Goal: Task Accomplishment & Management: Manage account settings

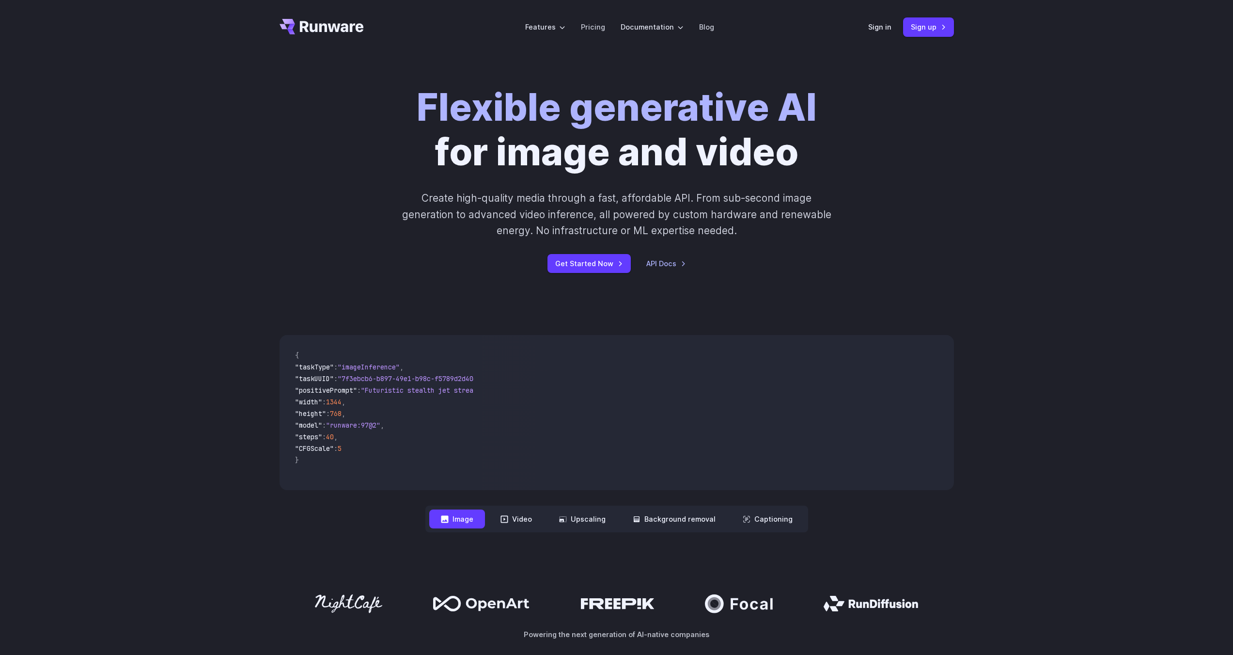
click at [878, 21] on div "Sign in Sign up" at bounding box center [911, 26] width 86 height 19
click at [880, 33] on div "Sign in Sign up" at bounding box center [911, 26] width 86 height 19
click at [882, 29] on link "Sign in" at bounding box center [879, 26] width 23 height 11
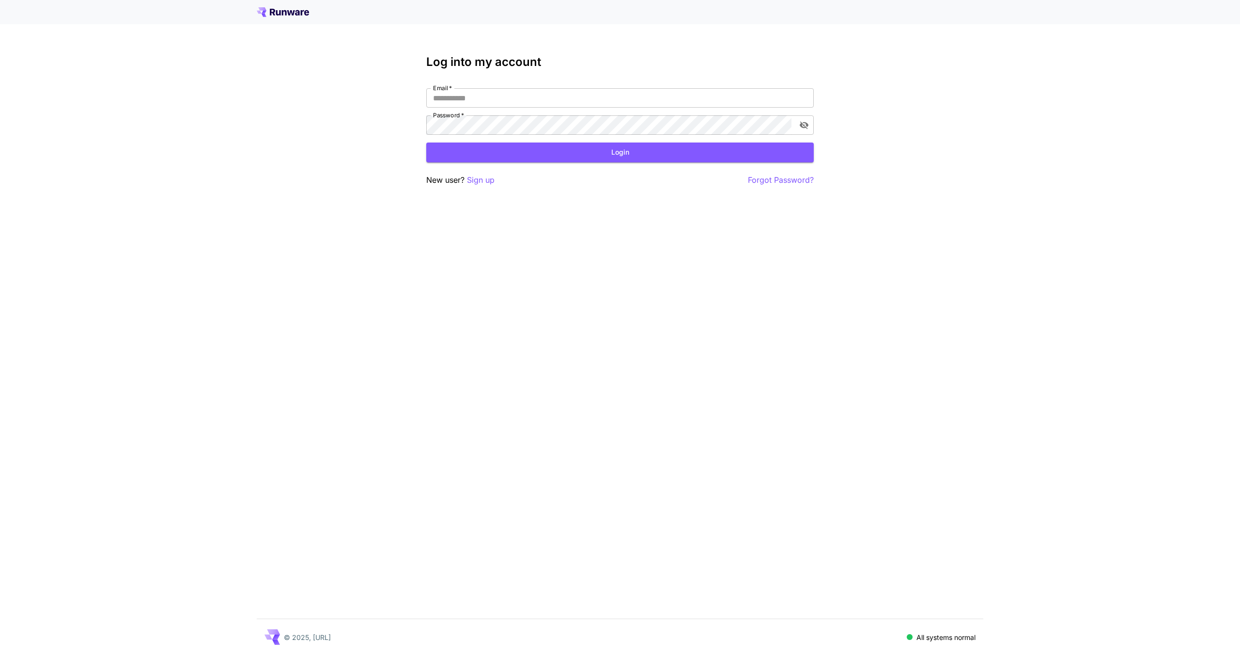
click at [618, 87] on div "Log into my account Email   * Email   * Password   * Password   * Login New use…" at bounding box center [620, 120] width 388 height 131
click at [629, 98] on input "Email   *" at bounding box center [620, 97] width 388 height 19
type input "**********"
click at [582, 149] on button "Login" at bounding box center [620, 152] width 388 height 20
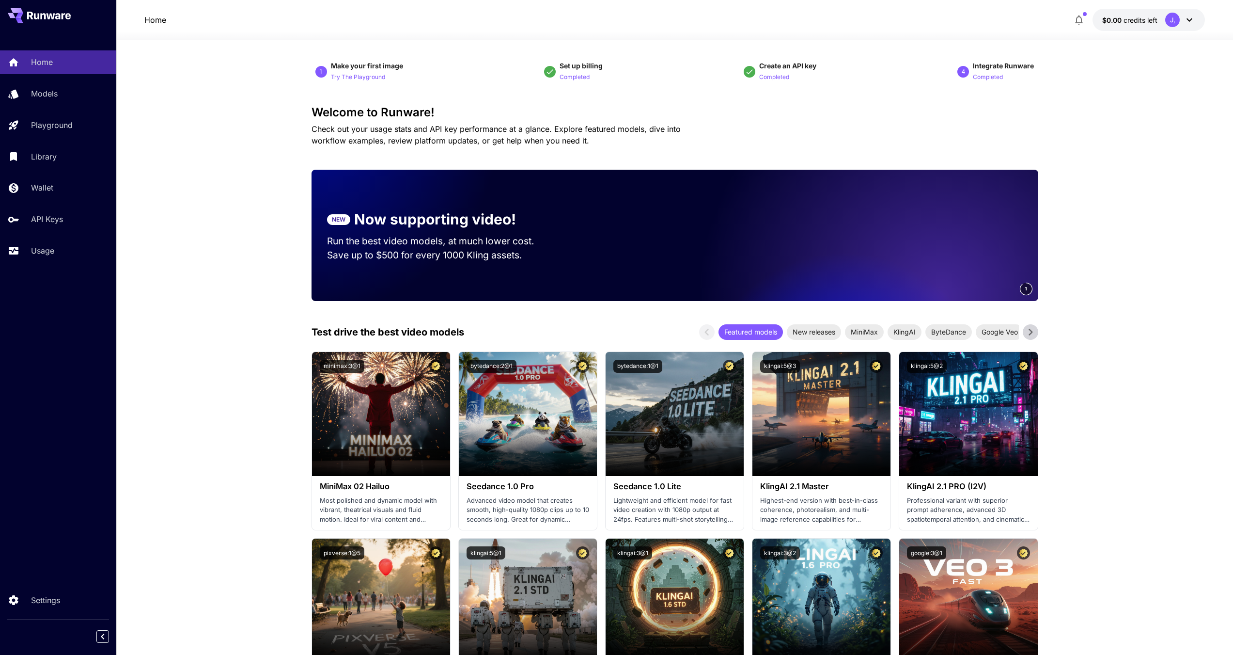
click at [1082, 18] on icon "button" at bounding box center [1079, 20] width 12 height 12
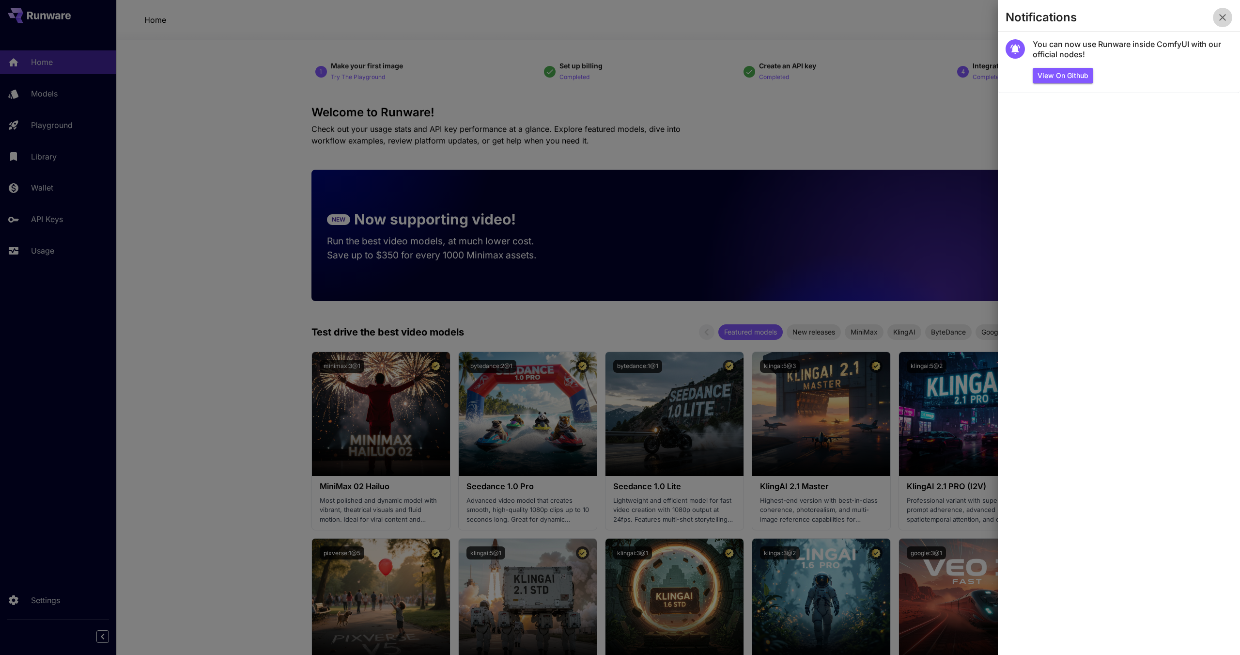
click at [1219, 15] on icon "button" at bounding box center [1223, 18] width 12 height 12
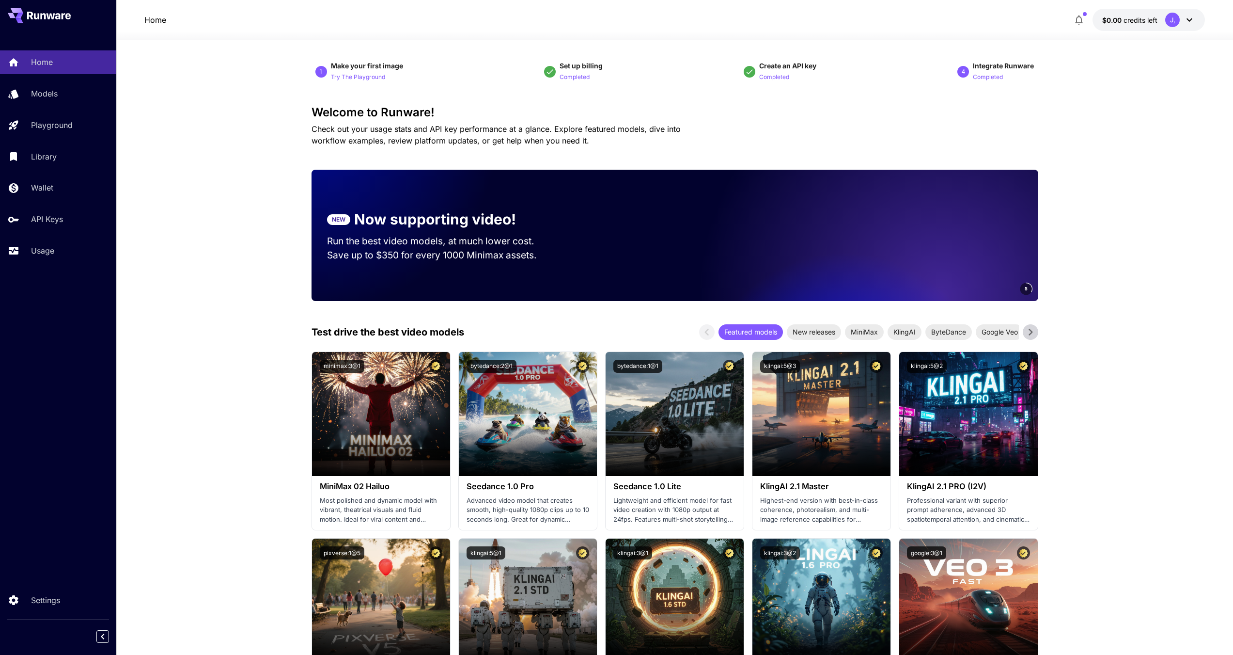
click at [1189, 20] on icon at bounding box center [1189, 19] width 6 height 3
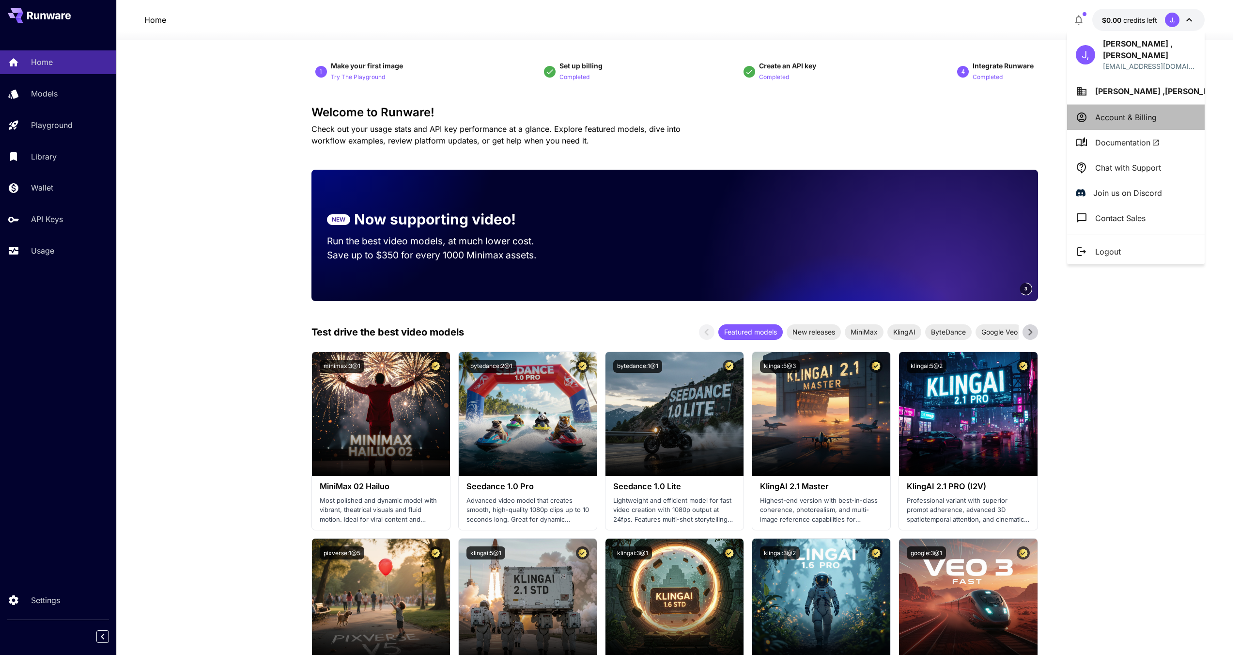
click at [1172, 109] on li "Account & Billing" at bounding box center [1136, 117] width 138 height 25
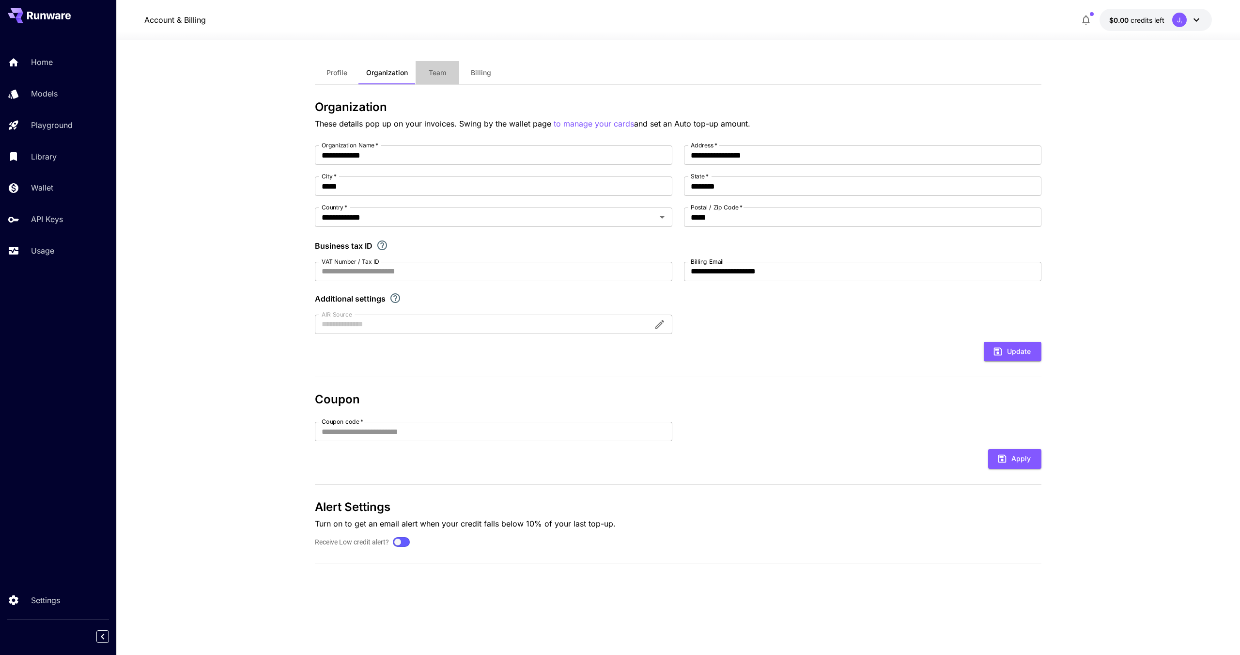
click at [443, 72] on span "Team" at bounding box center [437, 72] width 17 height 9
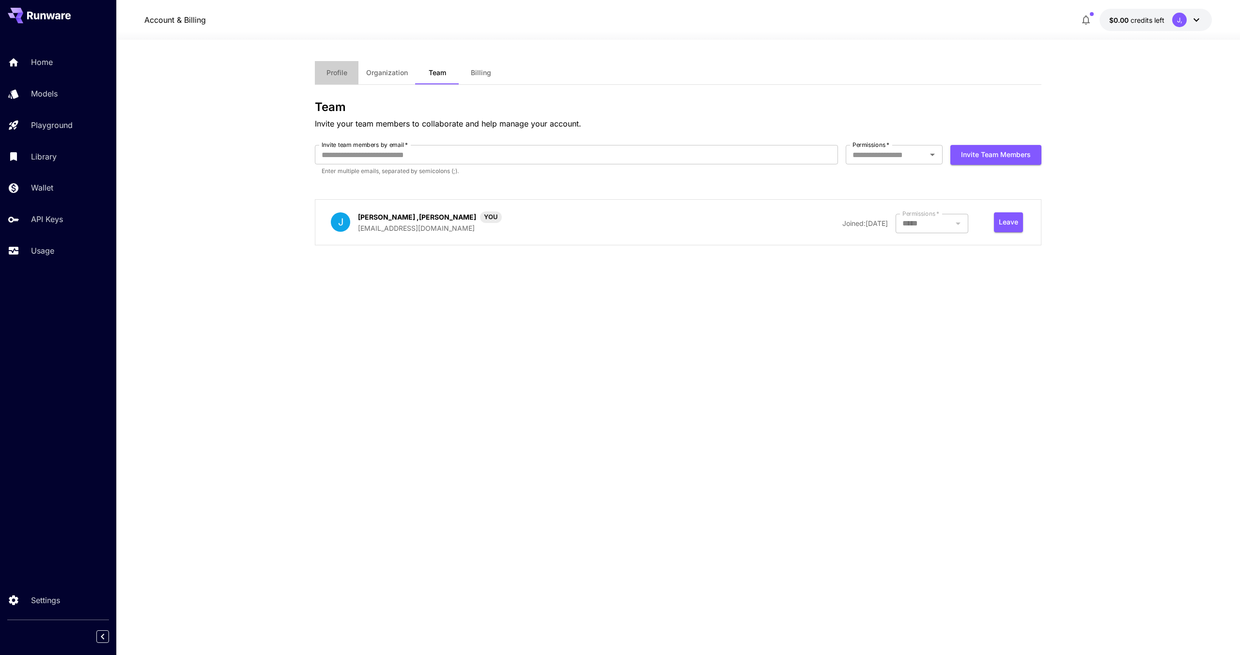
click at [327, 75] on span "Profile" at bounding box center [337, 72] width 21 height 9
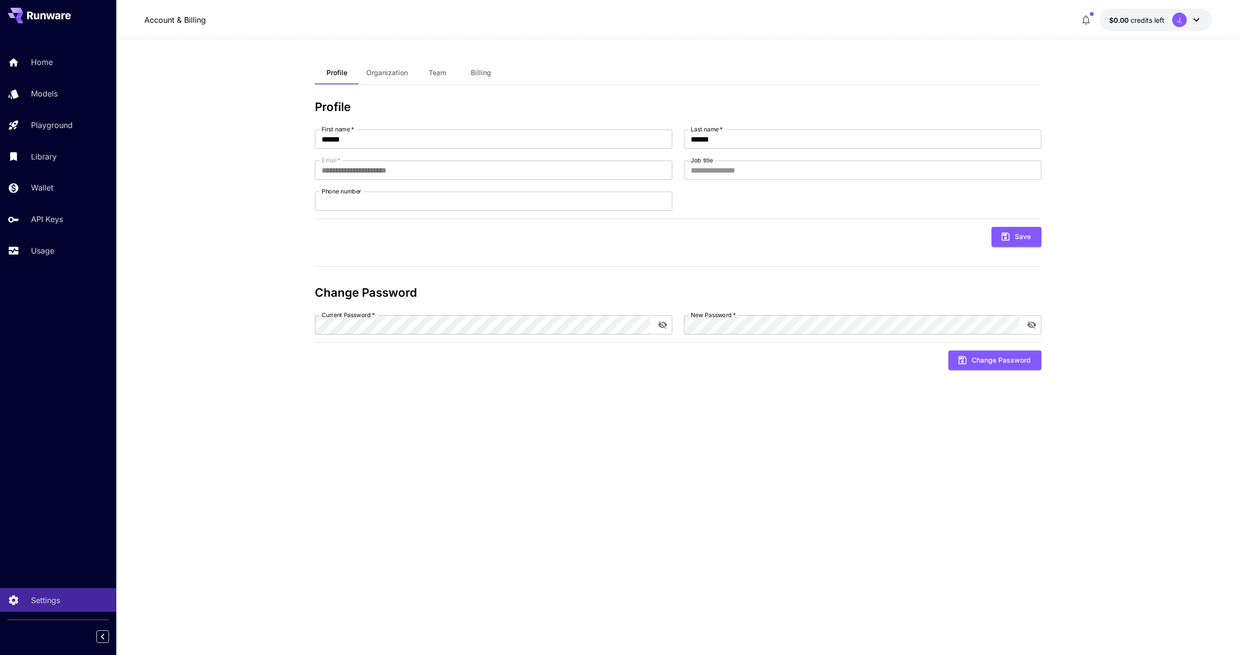
click at [485, 71] on span "Billing" at bounding box center [481, 72] width 20 height 9
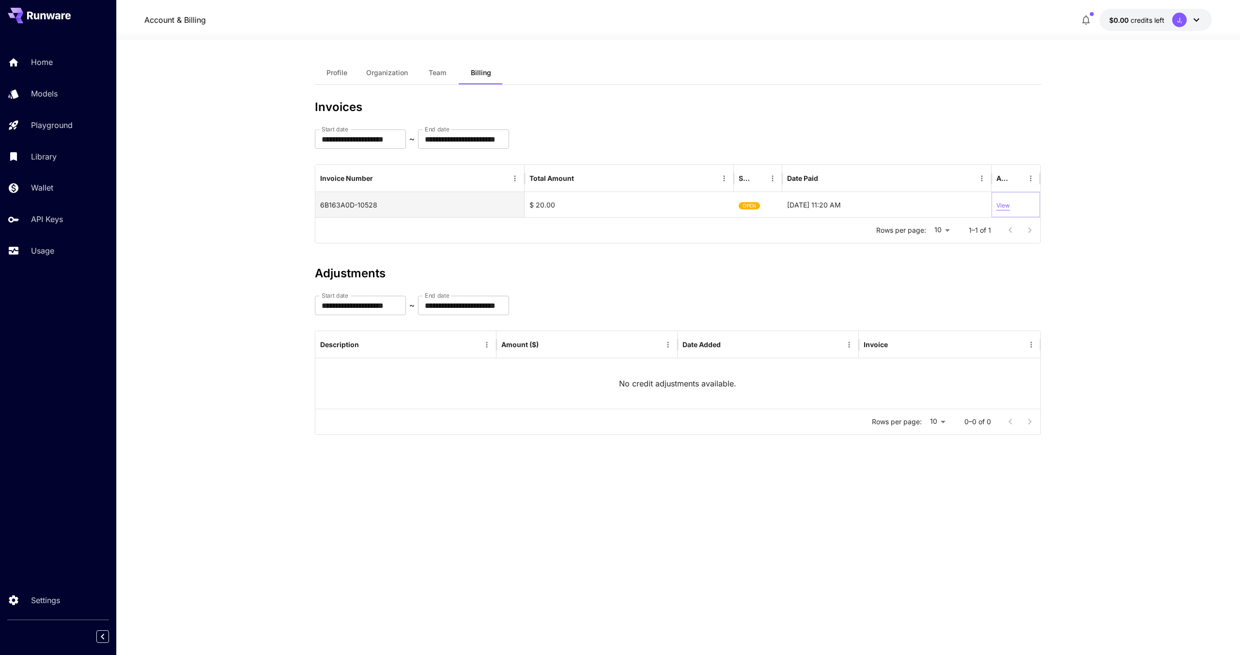
click at [1006, 205] on p "View" at bounding box center [1004, 205] width 14 height 9
click at [390, 71] on span "Organization" at bounding box center [387, 72] width 42 height 9
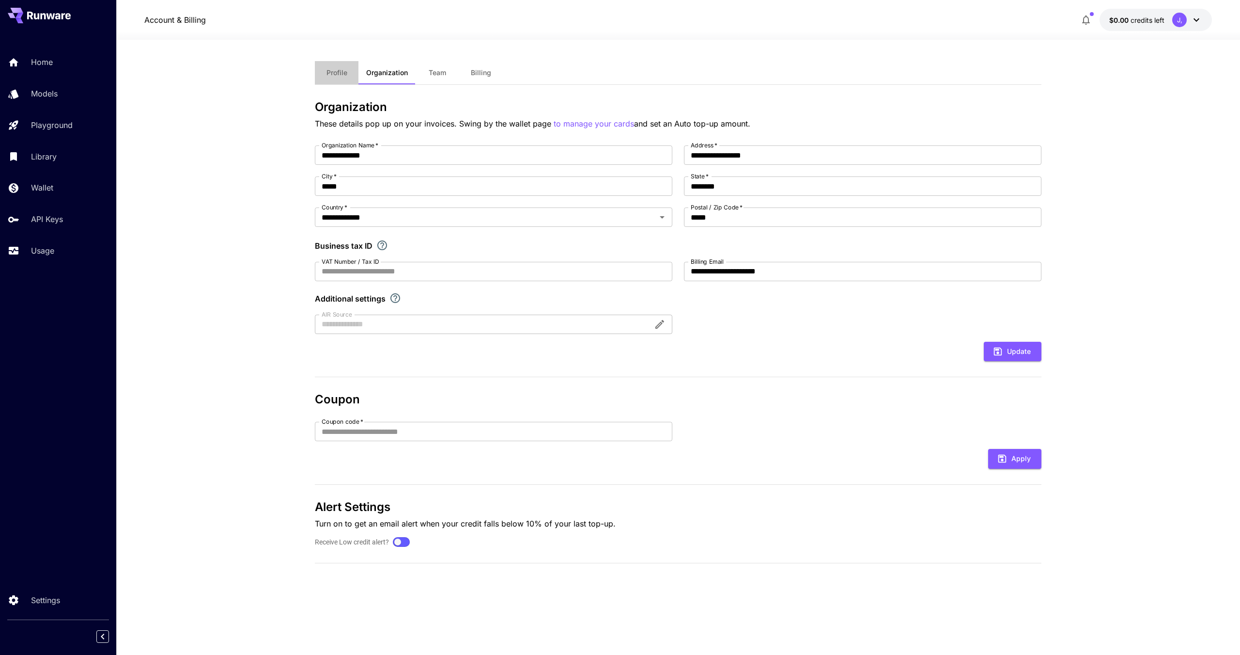
click at [322, 77] on button "Profile" at bounding box center [337, 72] width 44 height 23
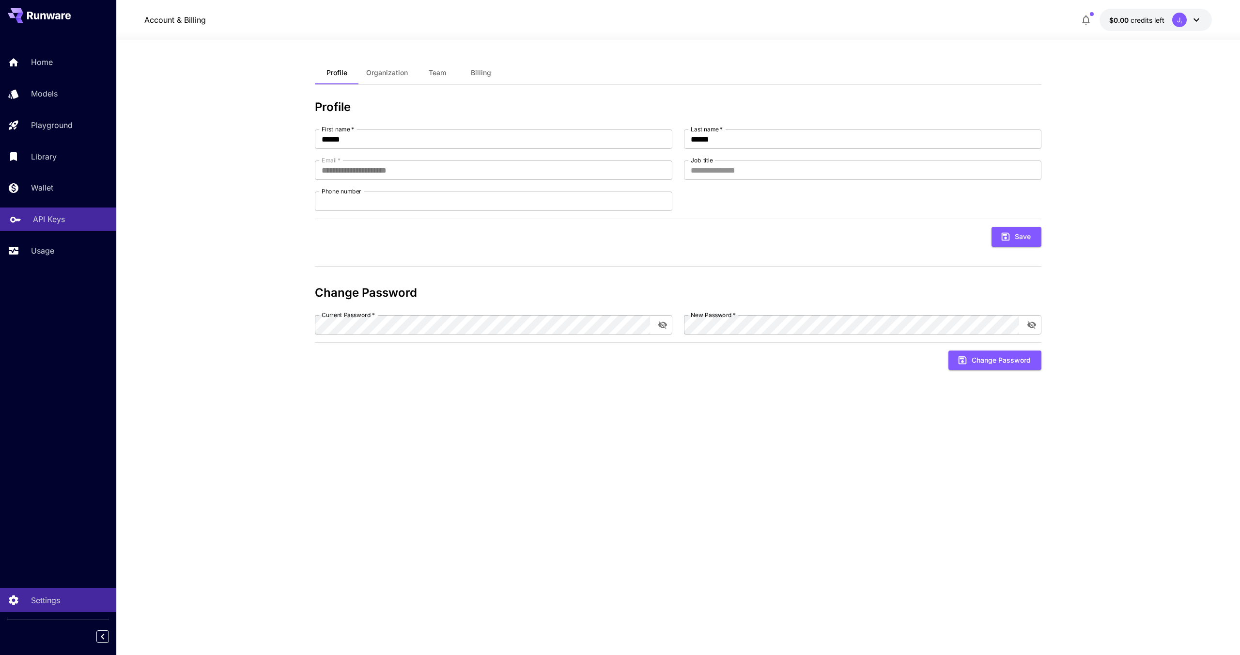
click at [47, 213] on p "API Keys" at bounding box center [49, 219] width 32 height 12
